Goal: Transaction & Acquisition: Purchase product/service

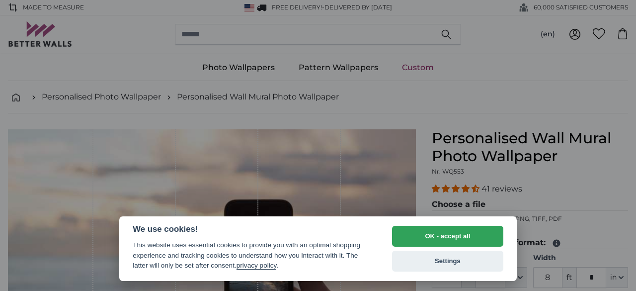
select select "**"
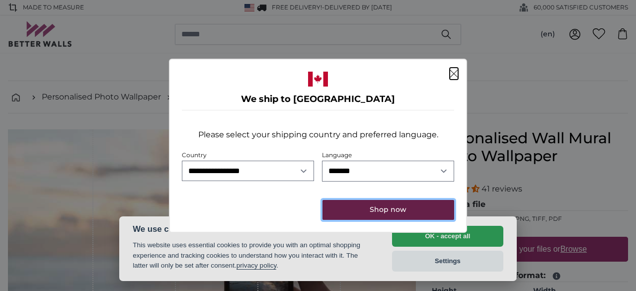
click at [380, 205] on button "Shop now" at bounding box center [388, 210] width 132 height 20
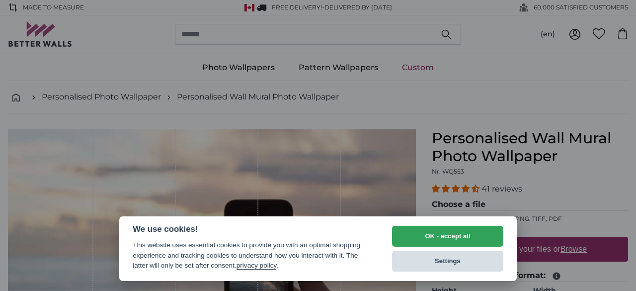
click at [403, 253] on button "Settings" at bounding box center [447, 260] width 111 height 21
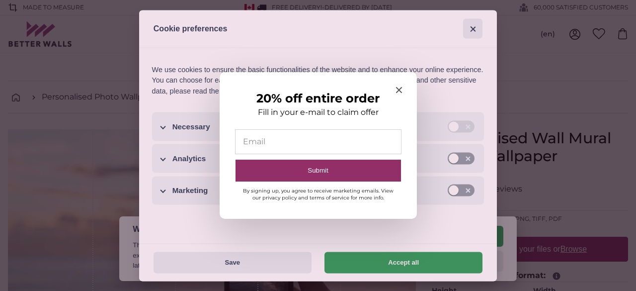
click at [397, 88] on icon "Close modal" at bounding box center [399, 90] width 6 height 6
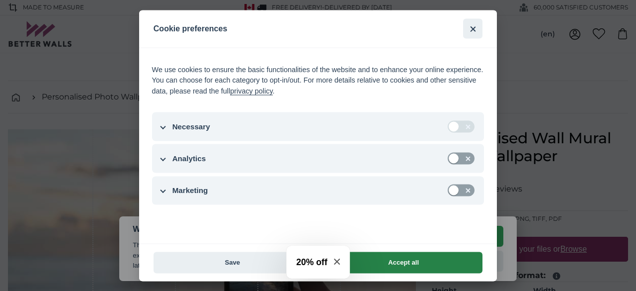
click at [406, 258] on button "Accept all" at bounding box center [403, 261] width 158 height 21
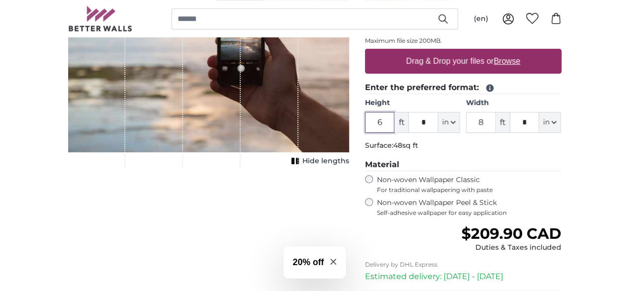
scroll to position [188, 0]
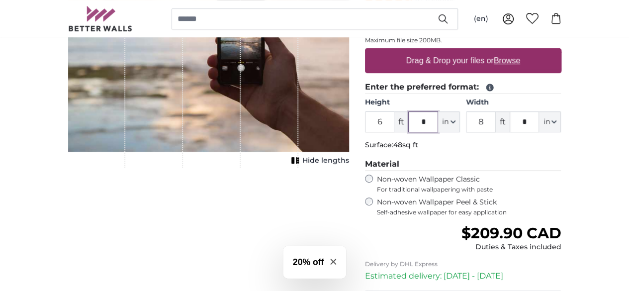
click at [438, 123] on input "*" at bounding box center [423, 121] width 30 height 21
type input "****"
type input "12"
type input "**"
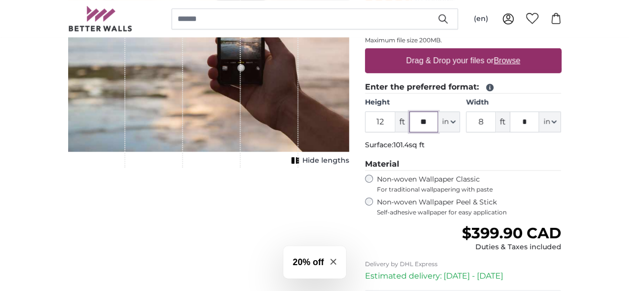
type input "18"
type input "*"
click at [395, 117] on input "18" at bounding box center [380, 121] width 30 height 21
type input "1"
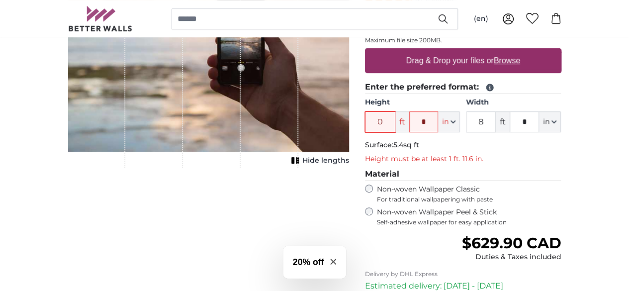
type input "0"
click at [438, 117] on input "*" at bounding box center [423, 121] width 29 height 20
type input "**"
type input "6"
type input "*"
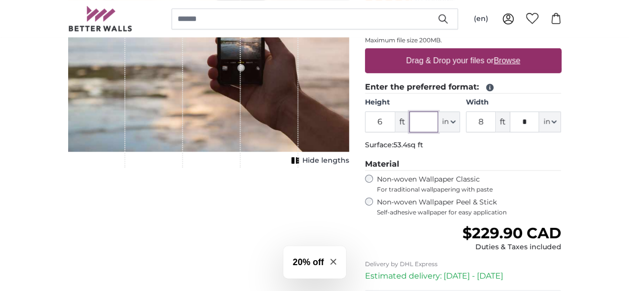
type input "*"
click at [395, 119] on input "6" at bounding box center [380, 121] width 30 height 21
type input "3"
click at [438, 121] on input "*" at bounding box center [423, 121] width 29 height 20
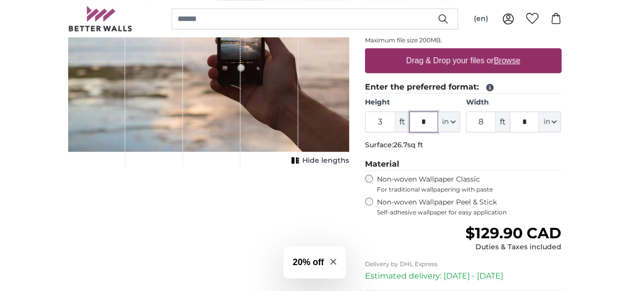
type input "*"
click at [495, 123] on input "8" at bounding box center [481, 121] width 30 height 21
